Goal: Find contact information: Find contact information

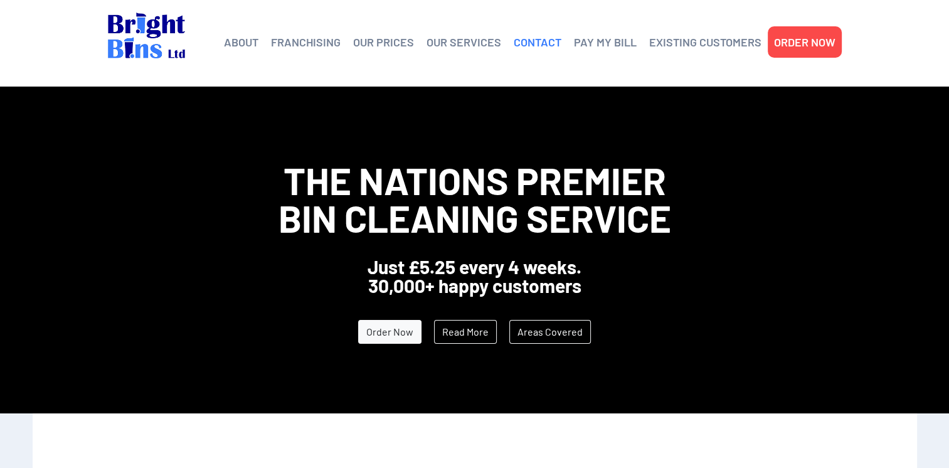
click at [525, 39] on link "CONTACT" at bounding box center [538, 42] width 48 height 19
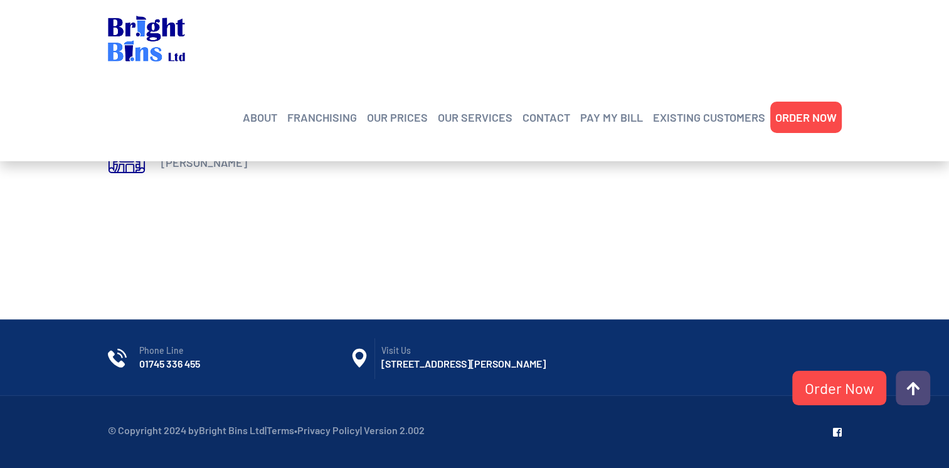
scroll to position [705, 0]
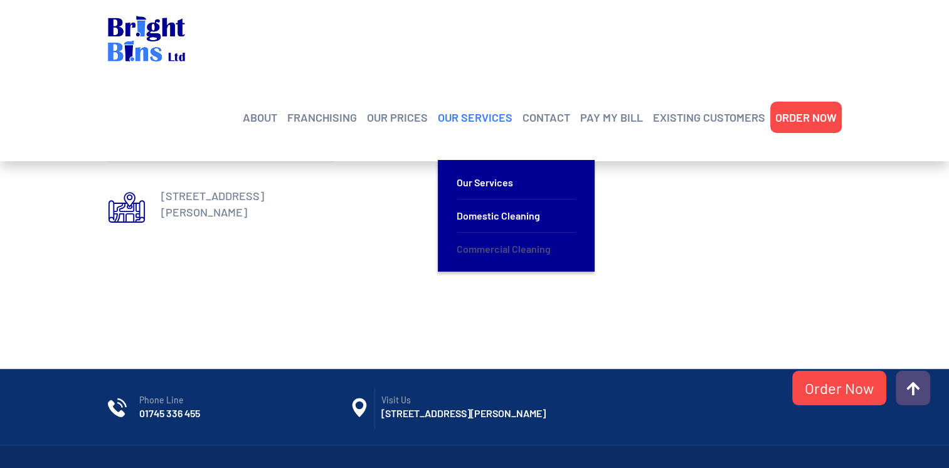
click at [491, 233] on link "Commercial Cleaning" at bounding box center [516, 249] width 119 height 33
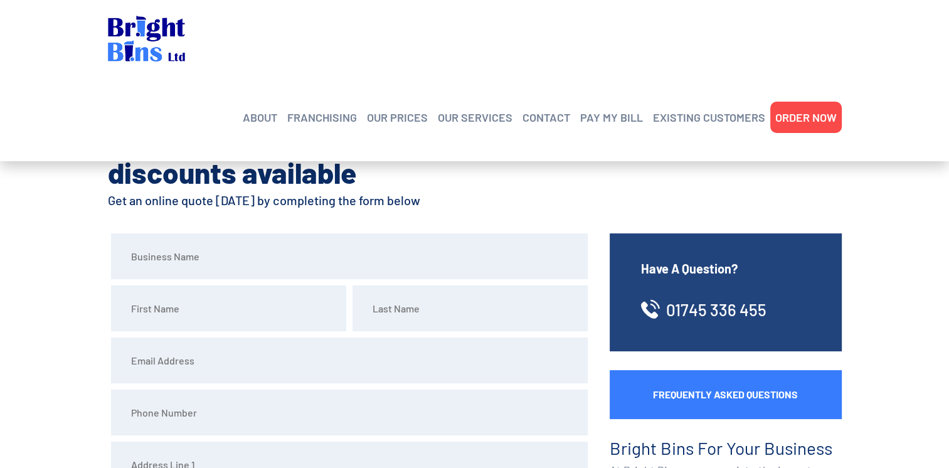
scroll to position [63, 0]
